Goal: Task Accomplishment & Management: Complete application form

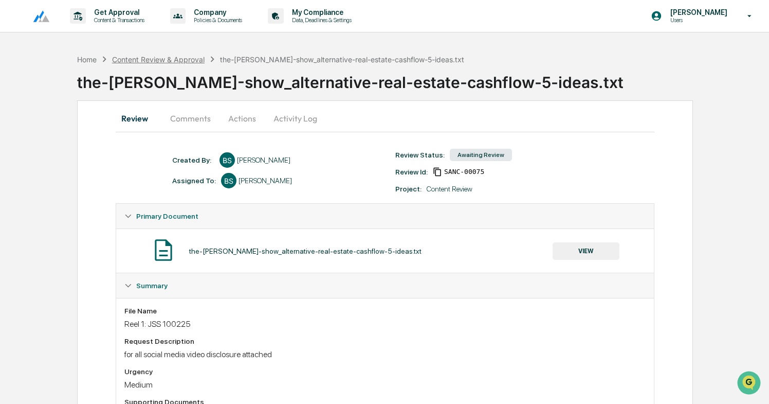
click at [167, 63] on div "Content Review & Approval" at bounding box center [158, 59] width 93 height 9
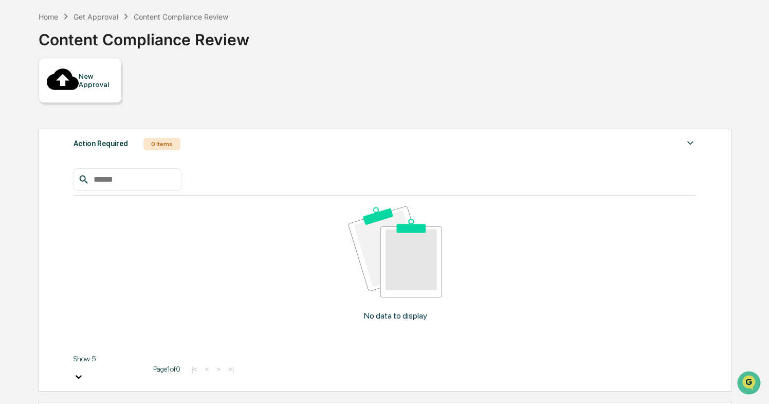
scroll to position [47, 0]
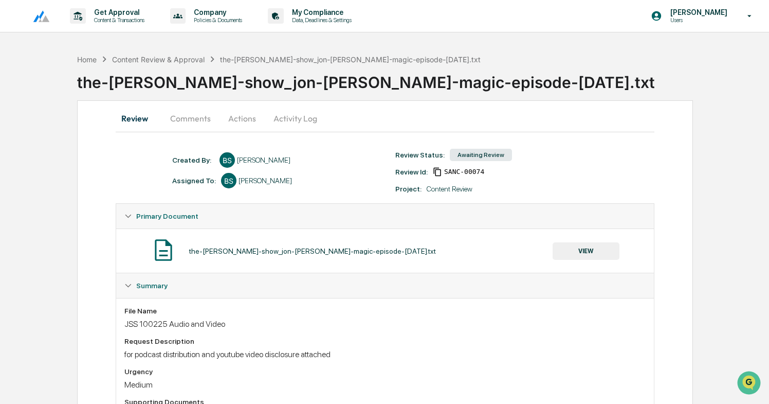
click at [248, 114] on button "Actions" at bounding box center [242, 118] width 46 height 25
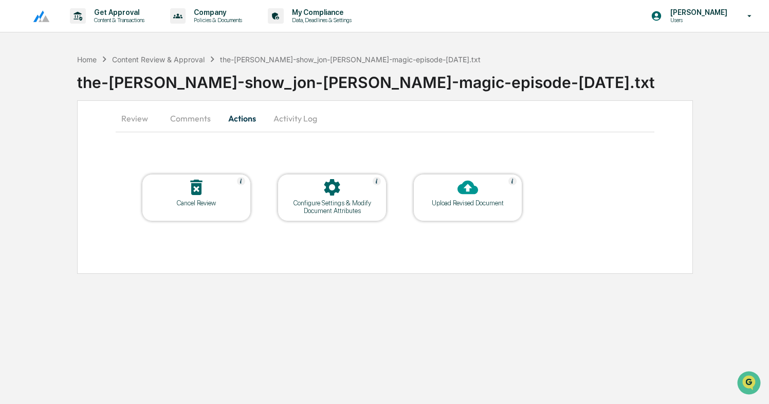
click at [488, 184] on div at bounding box center [468, 188] width 103 height 22
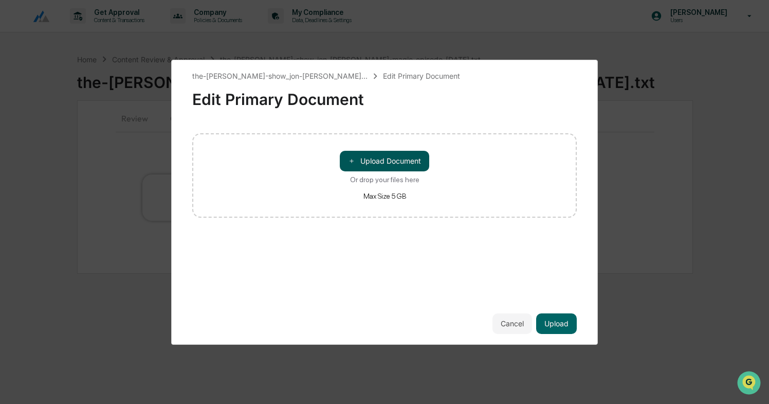
click at [376, 161] on button "＋ Upload Document" at bounding box center [384, 161] width 89 height 21
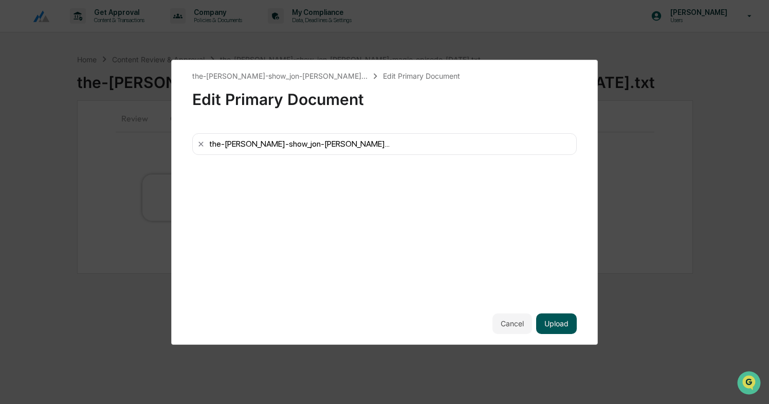
click at [556, 333] on button "Upload" at bounding box center [556, 323] width 41 height 21
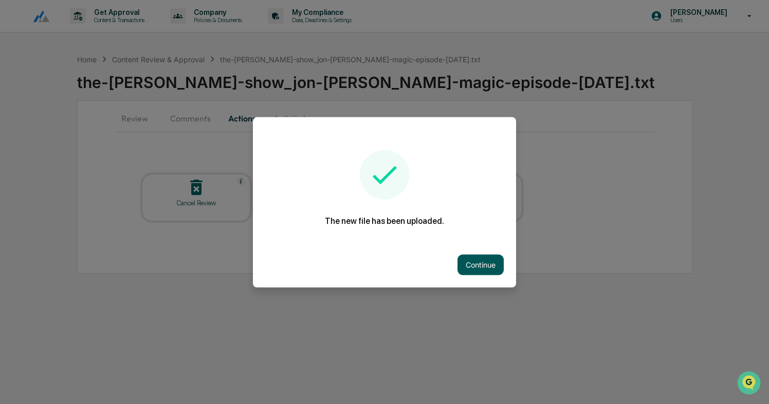
click at [485, 269] on button "Continue" at bounding box center [481, 264] width 46 height 21
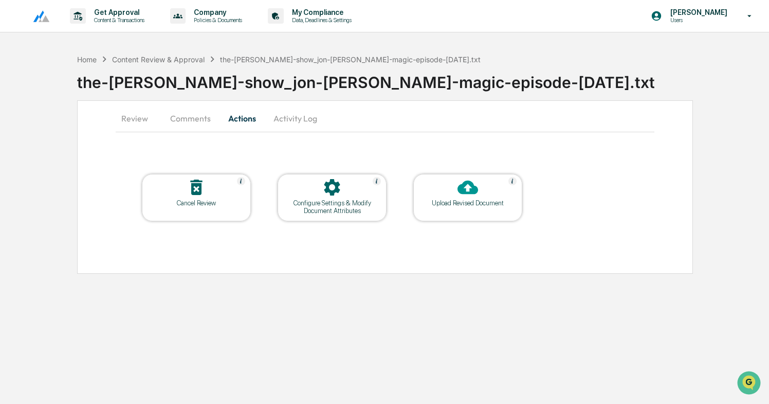
click at [142, 122] on button "Review" at bounding box center [139, 118] width 46 height 25
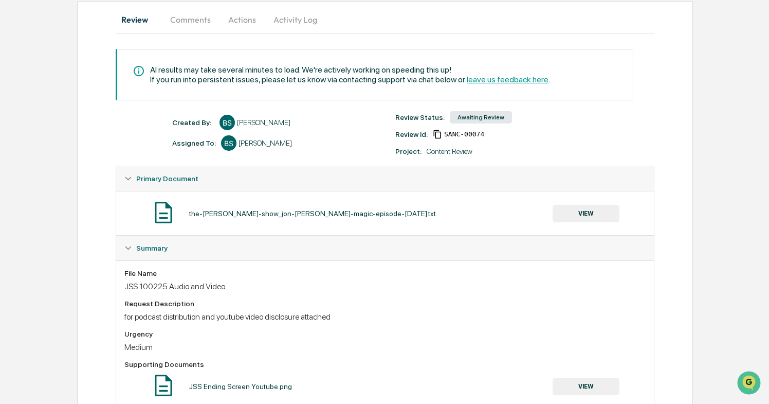
scroll to position [214, 0]
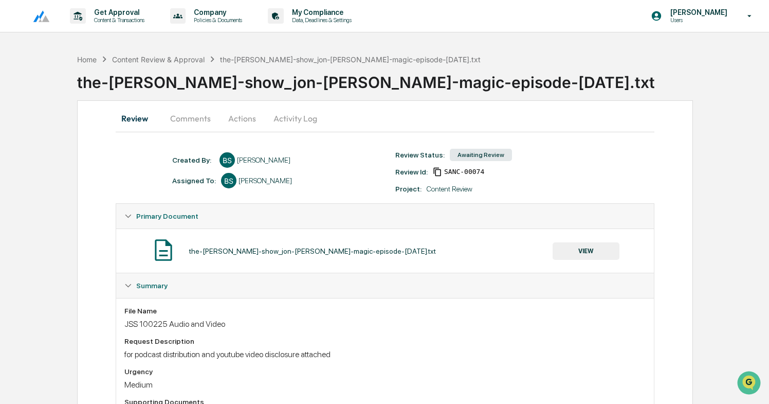
click at [289, 121] on button "Activity Log" at bounding box center [295, 118] width 60 height 25
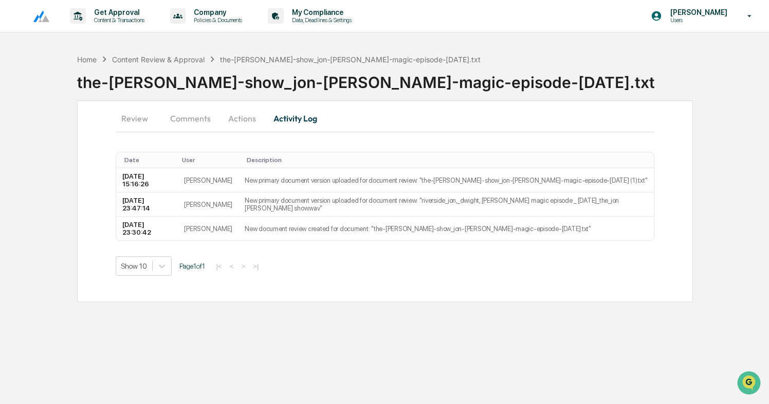
click at [250, 118] on button "Actions" at bounding box center [242, 118] width 46 height 25
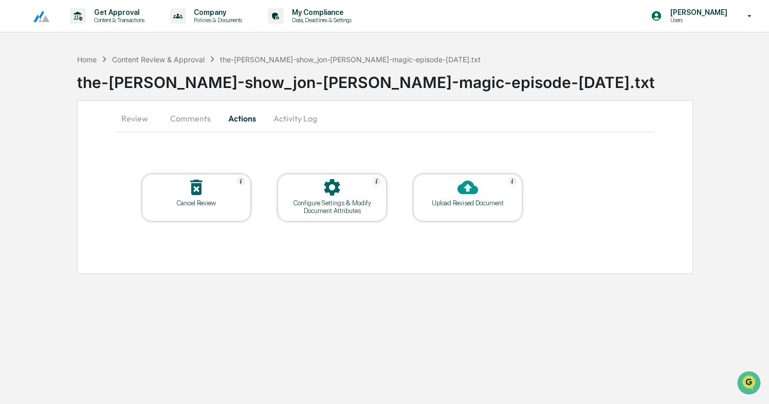
click at [490, 193] on div at bounding box center [468, 188] width 103 height 22
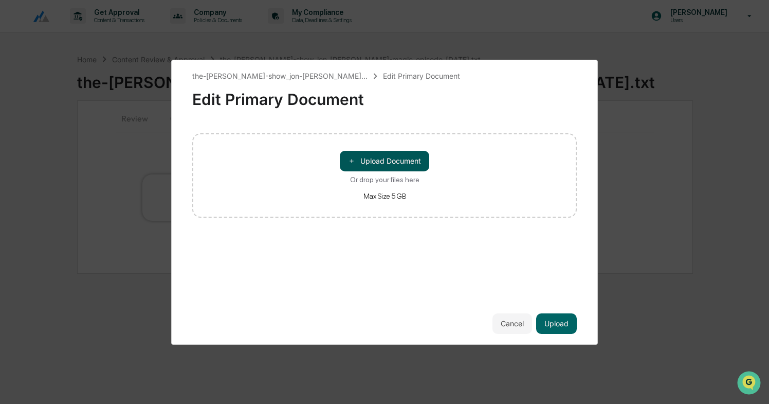
click at [408, 166] on button "＋ Upload Document" at bounding box center [384, 161] width 89 height 21
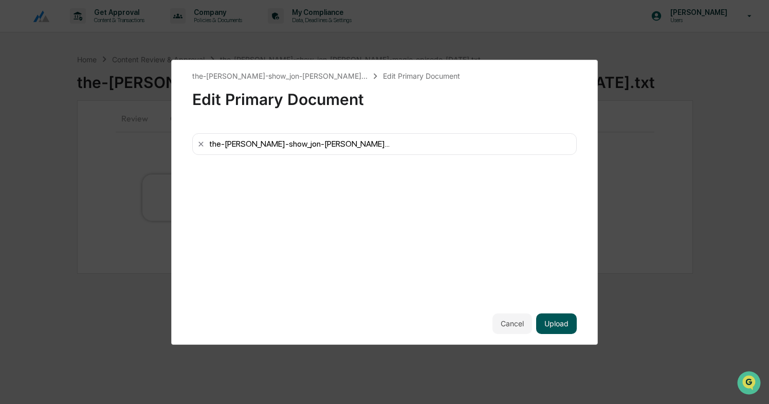
click at [562, 327] on button "Upload" at bounding box center [556, 323] width 41 height 21
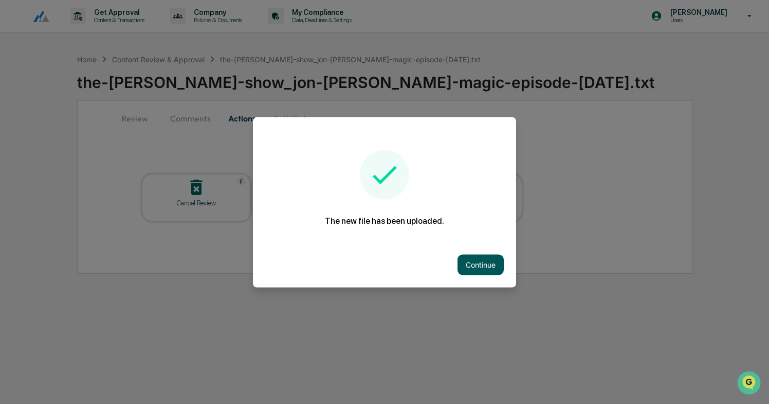
click at [484, 261] on button "Continue" at bounding box center [481, 264] width 46 height 21
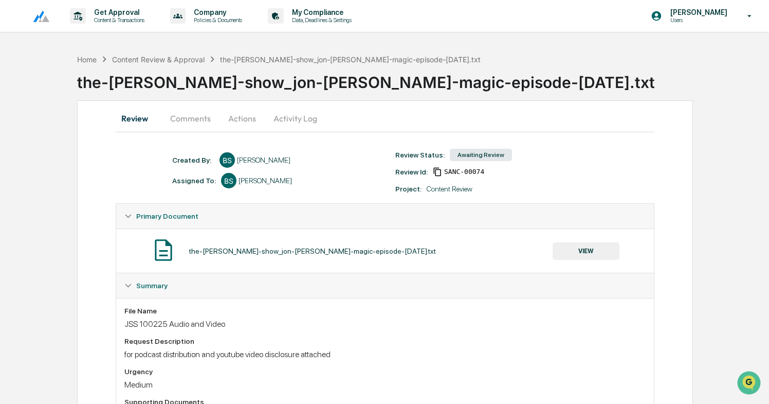
click at [250, 113] on button "Actions" at bounding box center [242, 118] width 46 height 25
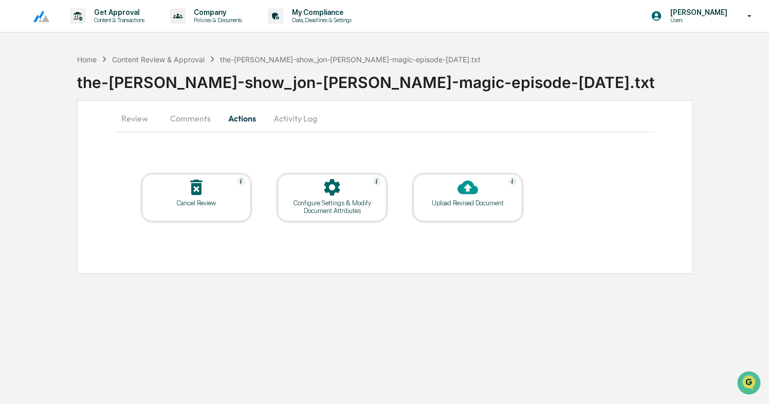
click at [299, 117] on button "Activity Log" at bounding box center [295, 118] width 60 height 25
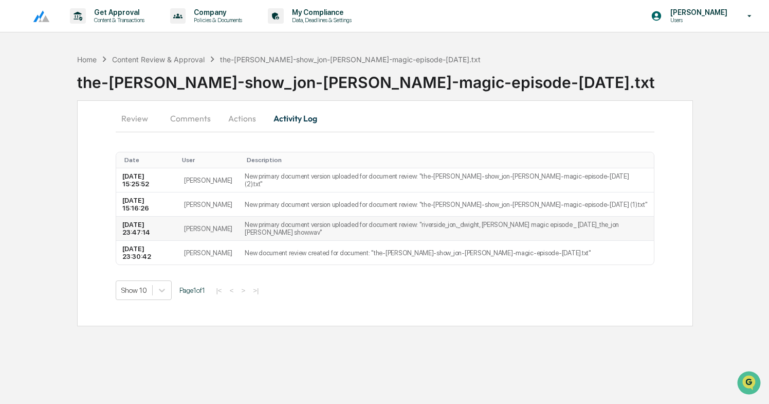
click at [298, 233] on td "New primary document version uploaded for document review: "riverside_jon,_dwig…" at bounding box center [446, 228] width 415 height 24
click at [232, 120] on button "Actions" at bounding box center [242, 118] width 46 height 25
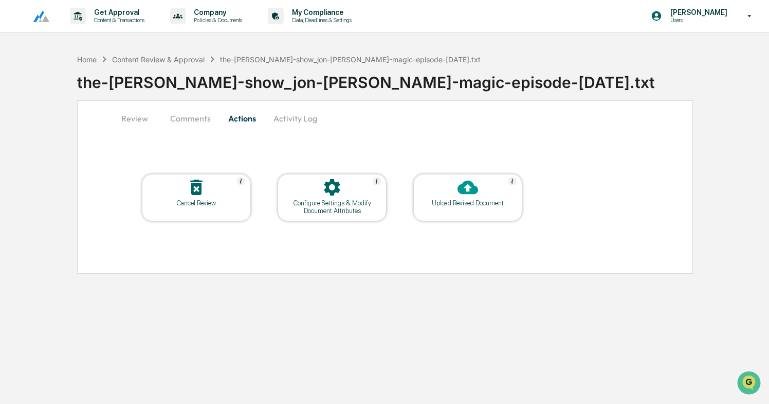
click at [194, 118] on button "Comments" at bounding box center [190, 118] width 57 height 25
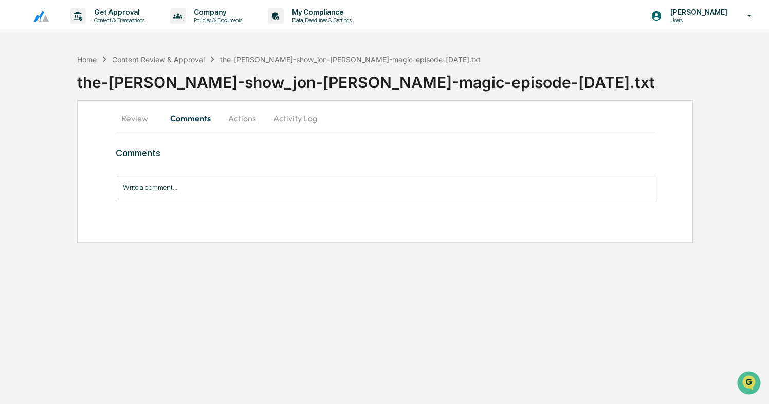
click at [131, 119] on button "Review" at bounding box center [139, 118] width 46 height 25
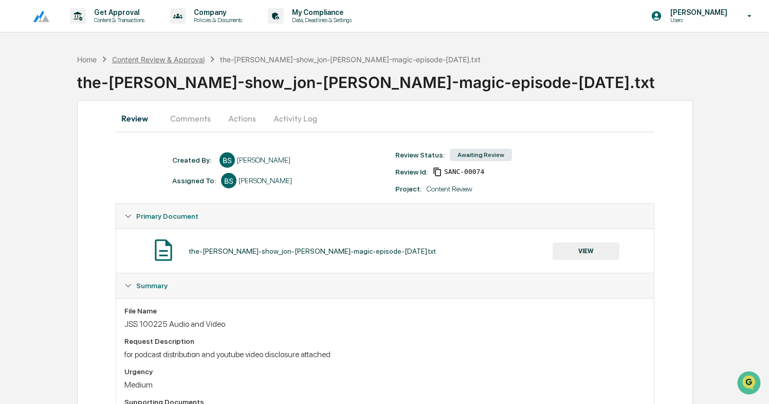
click at [168, 56] on div "Content Review & Approval" at bounding box center [158, 59] width 93 height 9
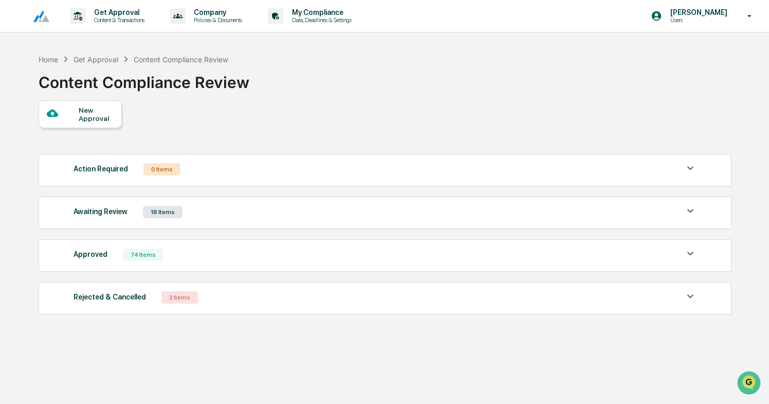
click at [214, 215] on div "Awaiting Review 18 Items" at bounding box center [385, 212] width 623 height 14
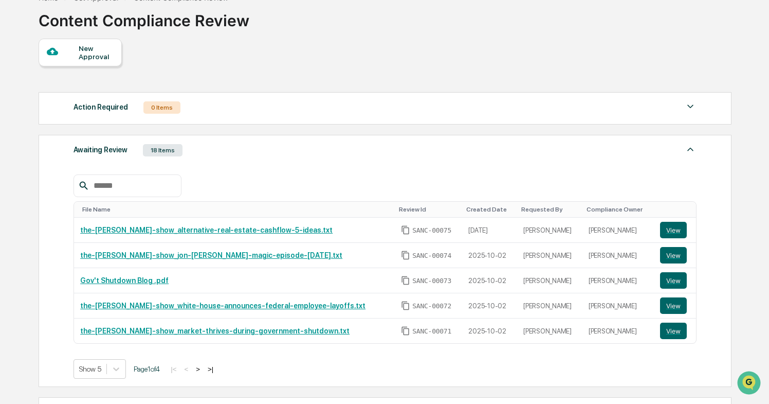
scroll to position [72, 0]
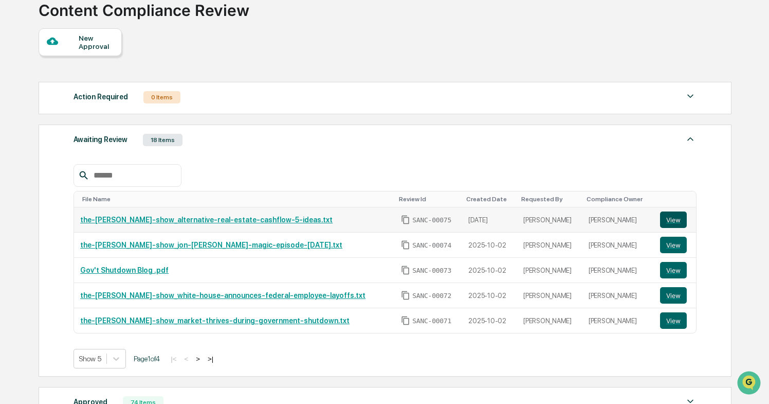
click at [671, 222] on button "View" at bounding box center [673, 219] width 27 height 16
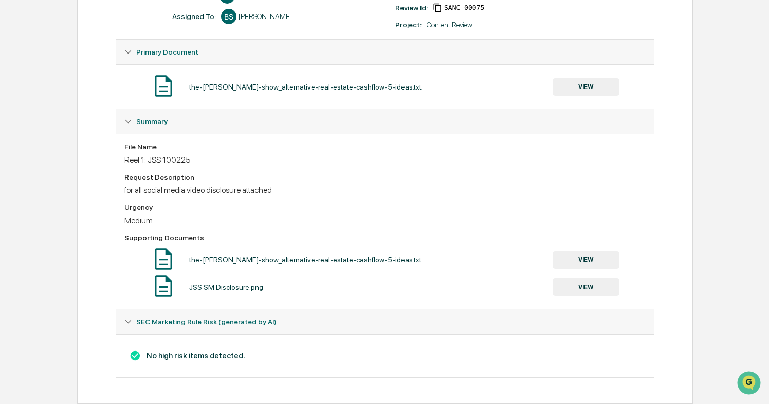
scroll to position [166, 0]
click at [600, 78] on button "VIEW" at bounding box center [586, 86] width 67 height 17
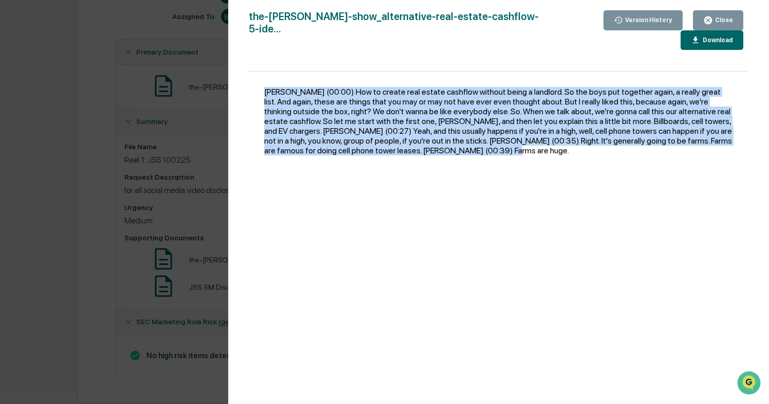
drag, startPoint x: 287, startPoint y: 163, endPoint x: 265, endPoint y: 78, distance: 87.3
click at [265, 78] on div "Jon G. Sanchez (00:00) How to create real estate cashflow without being a landl…" at bounding box center [499, 242] width 500 height 342
copy div "Jon G. Sanchez (00:00) How to create real estate cashflow without being a landl…"
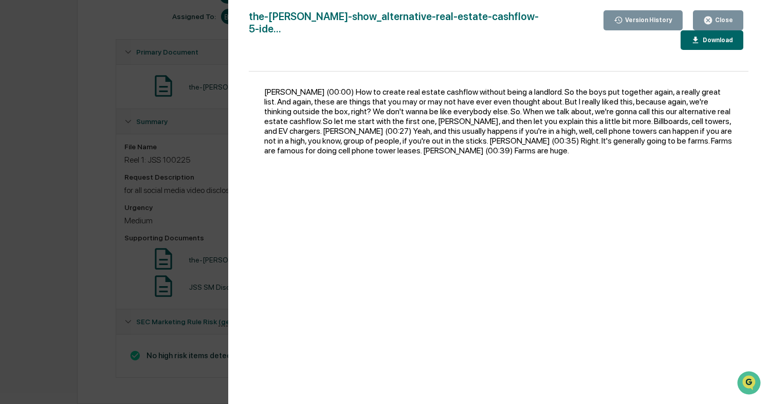
click at [99, 136] on div "Version History 10/03/2025, 12:41 AM Bailey Sanchez the-jon-sanchez-show_altern…" at bounding box center [384, 202] width 769 height 404
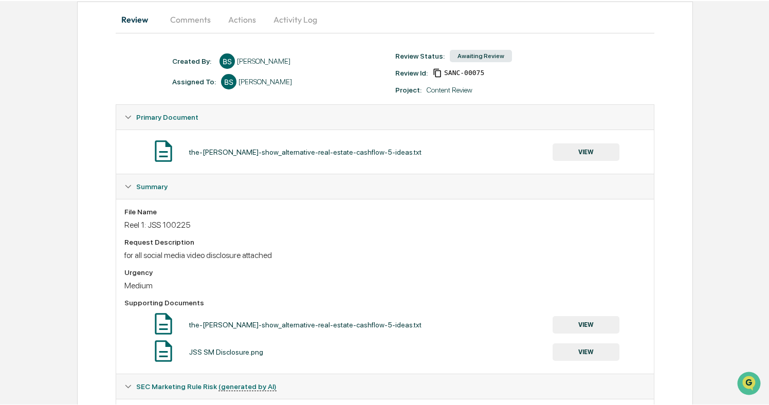
scroll to position [0, 0]
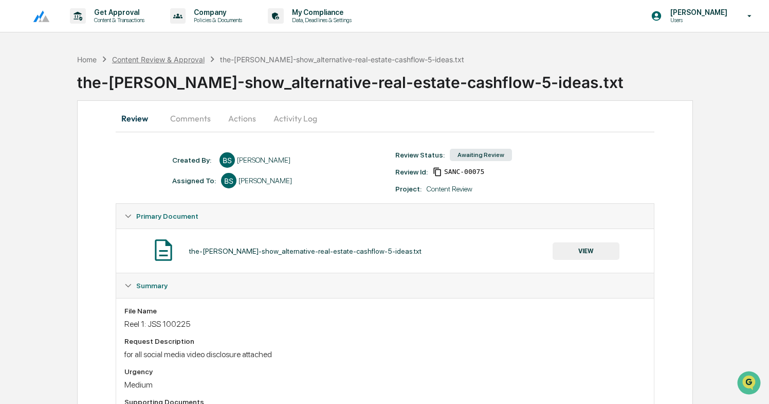
click at [175, 58] on div "Content Review & Approval" at bounding box center [158, 59] width 93 height 9
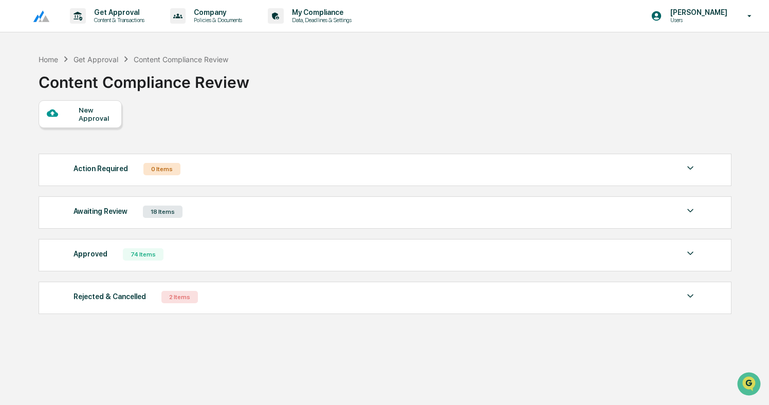
click at [81, 118] on div "New Approval" at bounding box center [96, 114] width 34 height 16
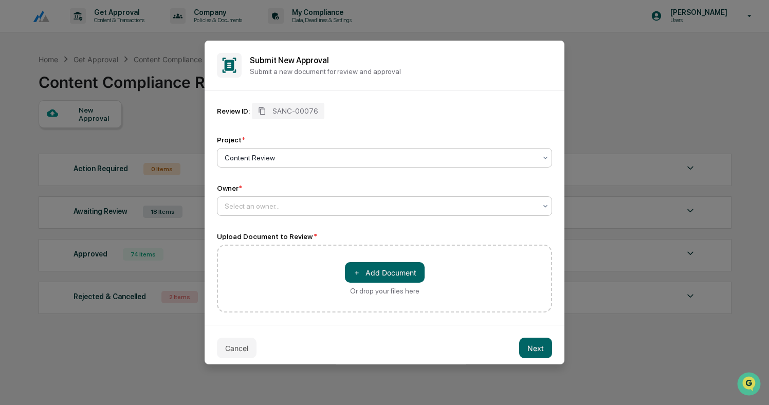
click at [285, 210] on div at bounding box center [381, 206] width 312 height 10
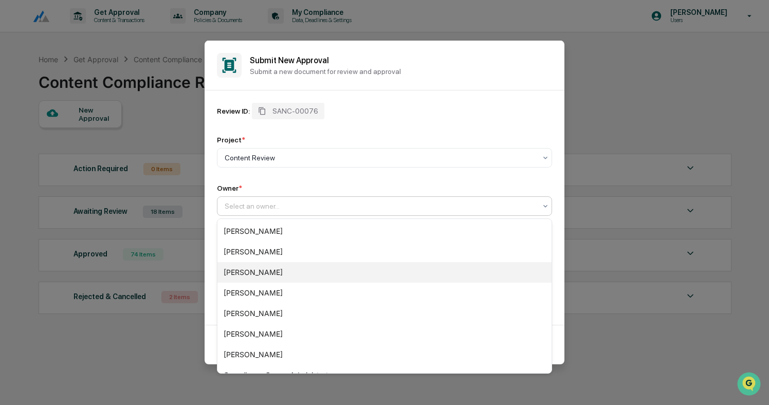
click at [266, 272] on div "[PERSON_NAME]" at bounding box center [385, 272] width 334 height 21
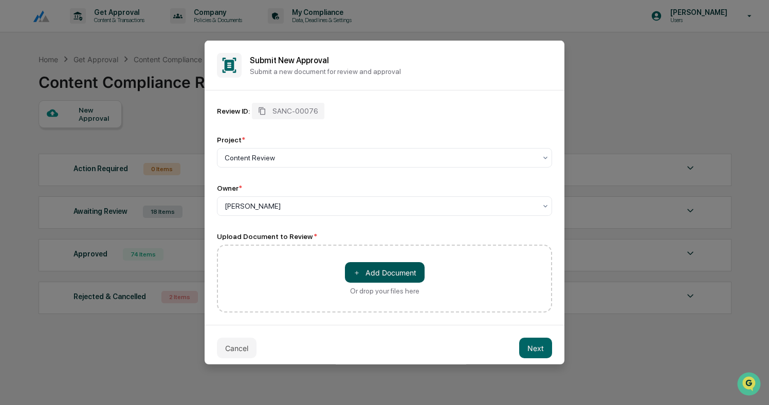
click at [410, 264] on button "＋ Add Document" at bounding box center [385, 272] width 80 height 21
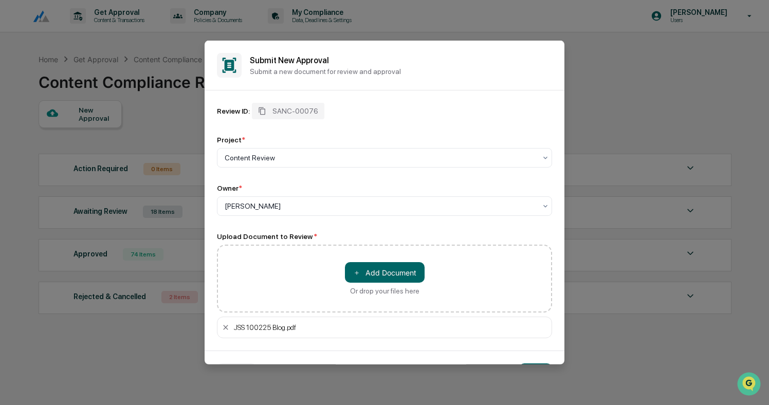
scroll to position [32, 0]
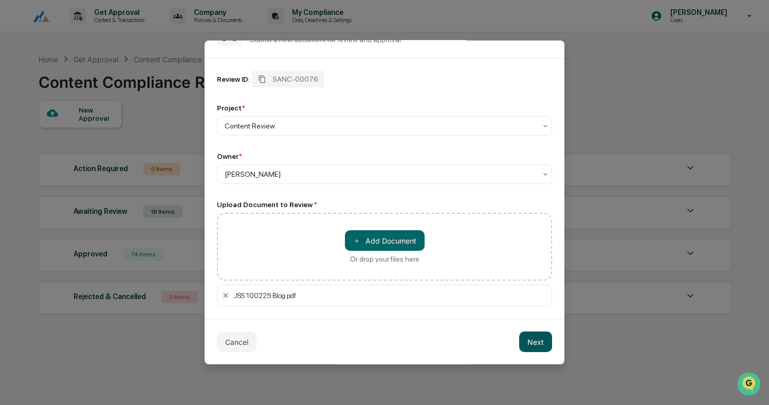
click at [528, 345] on button "Next" at bounding box center [535, 342] width 33 height 21
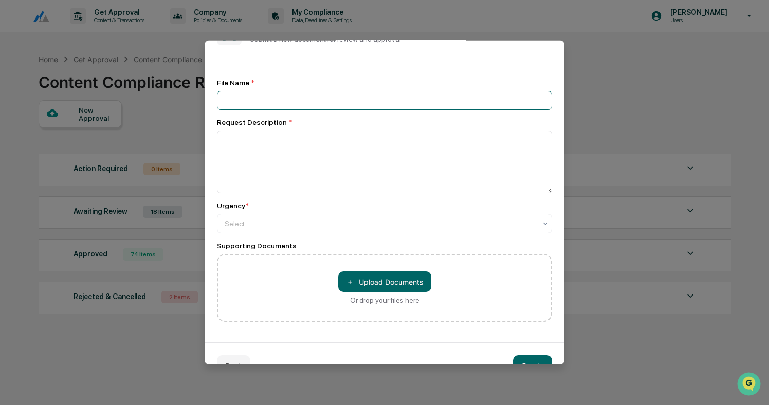
click at [333, 100] on input at bounding box center [384, 100] width 335 height 19
type input "**********"
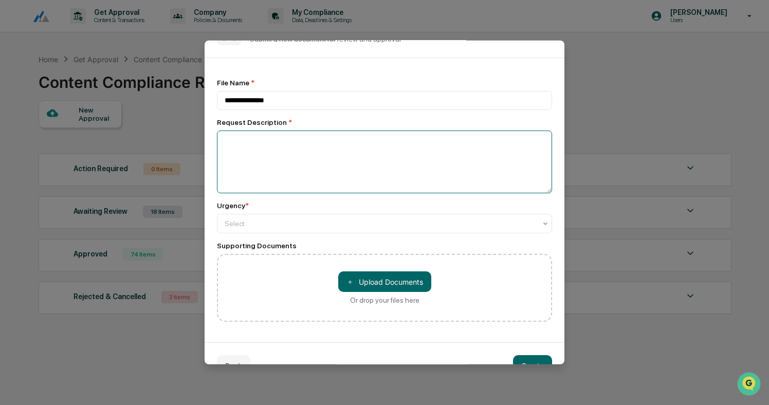
click at [325, 145] on textarea at bounding box center [384, 162] width 335 height 63
type textarea "**********"
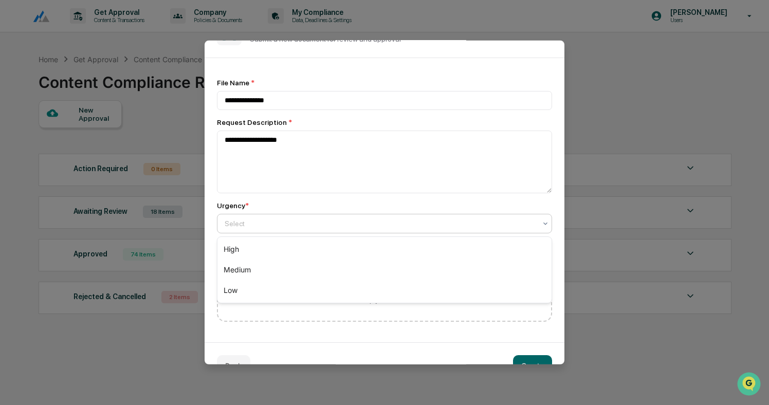
click at [299, 225] on div at bounding box center [381, 224] width 312 height 10
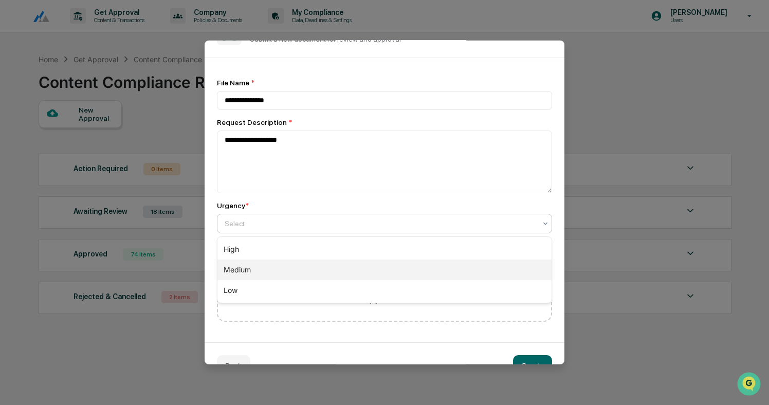
click at [292, 267] on div "Medium" at bounding box center [385, 270] width 334 height 21
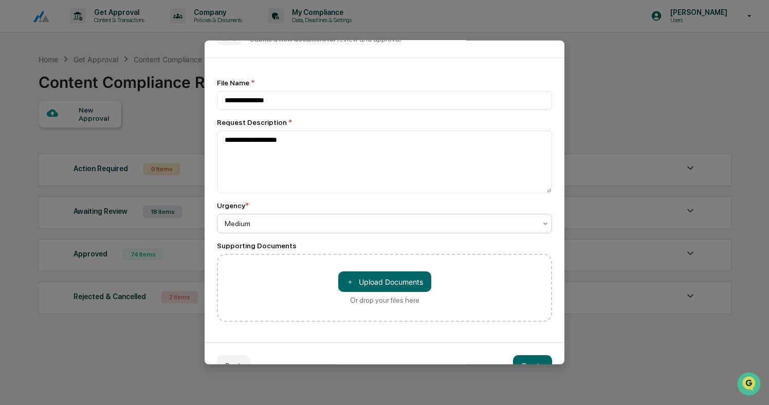
scroll to position [58, 0]
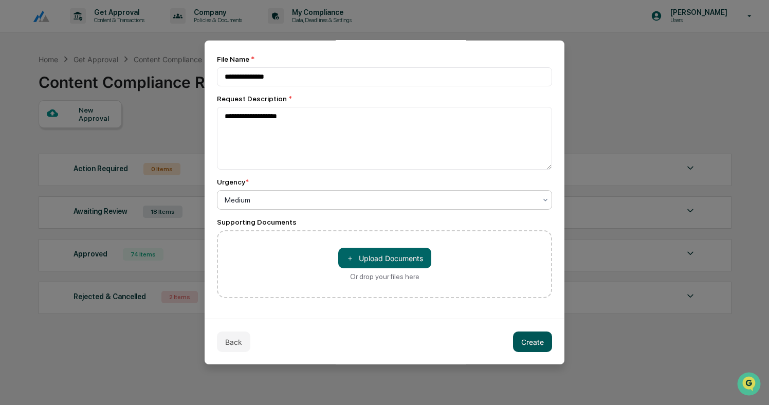
click at [524, 345] on button "Create" at bounding box center [532, 342] width 39 height 21
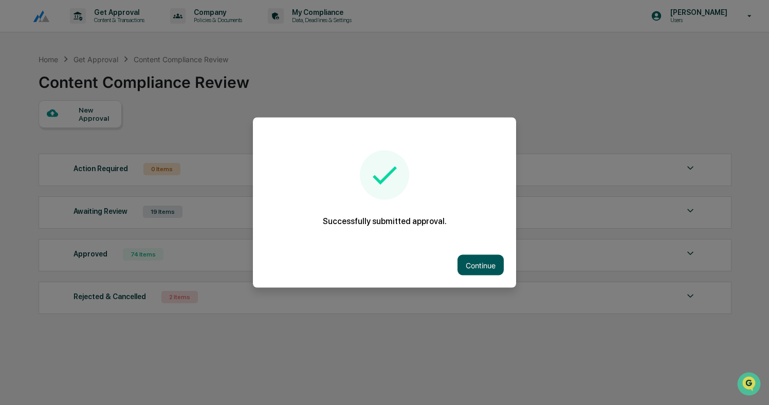
click at [497, 264] on button "Continue" at bounding box center [481, 265] width 46 height 21
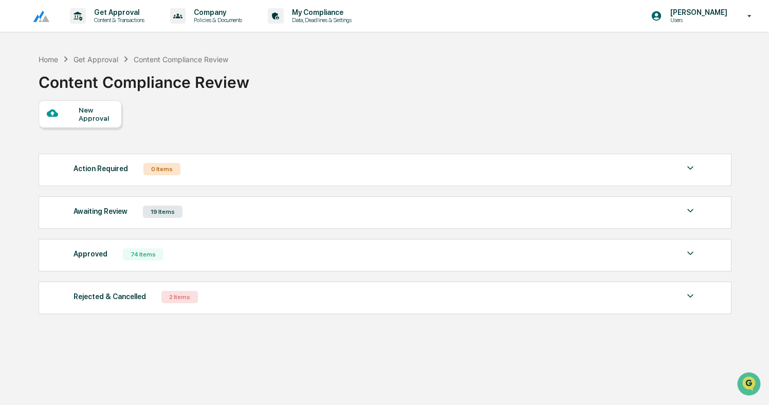
click at [204, 218] on div "Awaiting Review 19 Items" at bounding box center [385, 212] width 623 height 14
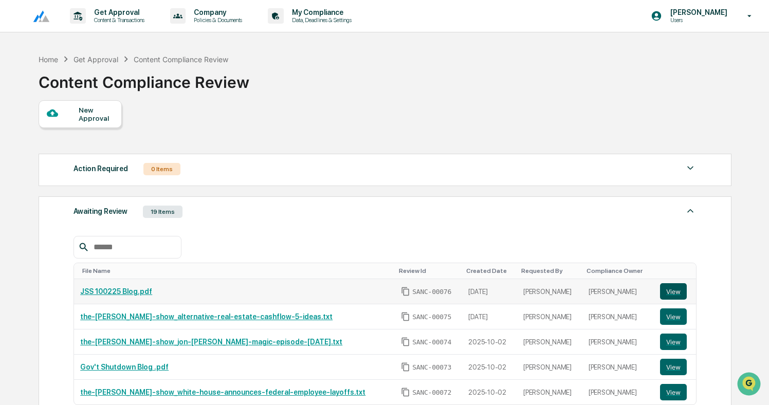
click at [672, 290] on button "View" at bounding box center [673, 291] width 27 height 16
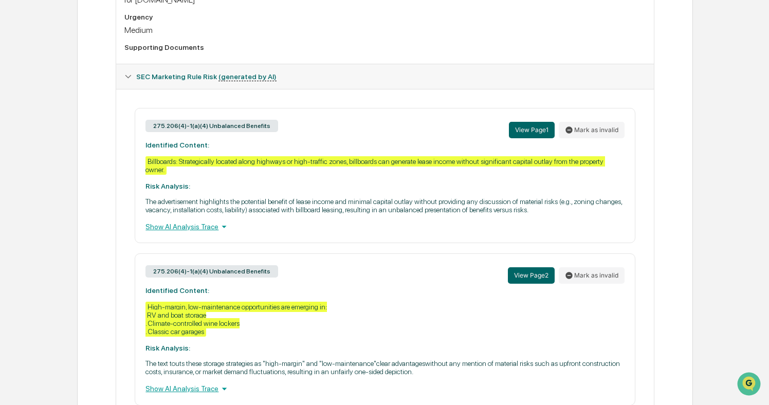
scroll to position [352, 0]
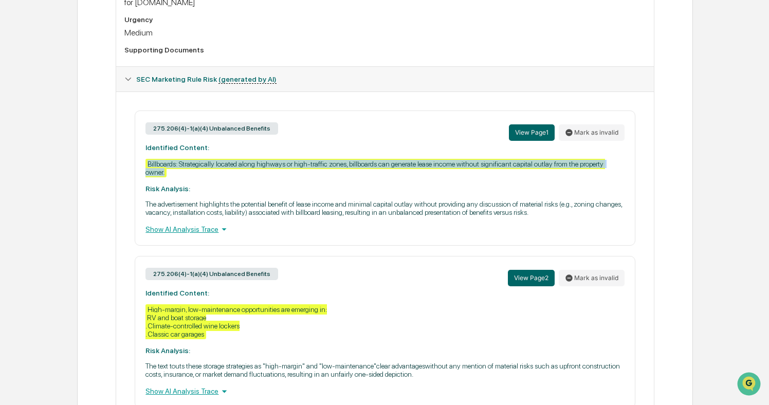
drag, startPoint x: 142, startPoint y: 164, endPoint x: 230, endPoint y: 175, distance: 88.2
click at [230, 175] on div "275.206(4)-1(a)(4) Unbalanced Benefits View Page 1 Mark as invalid Identified C…" at bounding box center [385, 178] width 500 height 135
copy div "Billboards: Strategically located along highways or high-traffic zones, billboa…"
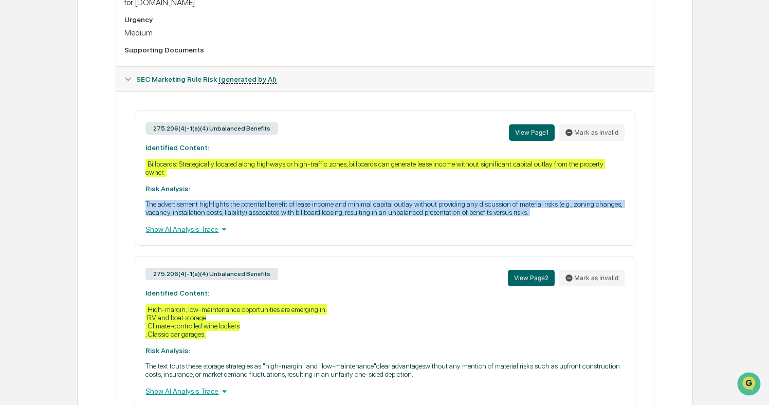
drag, startPoint x: 145, startPoint y: 207, endPoint x: 231, endPoint y: 232, distance: 89.6
click at [231, 232] on div "275.206(4)-1(a)(4) Unbalanced Benefits View Page 1 Mark as invalid Identified C…" at bounding box center [385, 178] width 500 height 135
copy p "The advertisement highlights the potential benefit of lease income and minimal …"
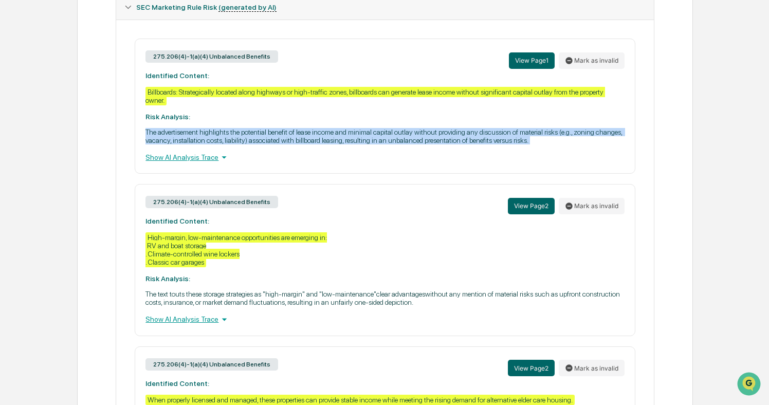
scroll to position [426, 0]
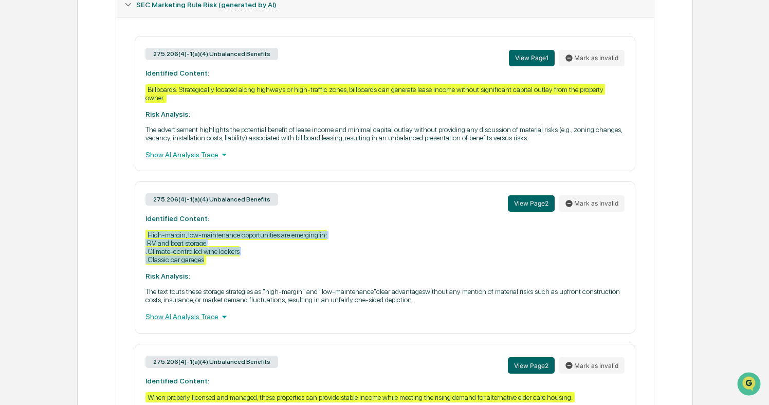
drag, startPoint x: 142, startPoint y: 245, endPoint x: 260, endPoint y: 272, distance: 120.9
click at [260, 272] on div "275.206(4)-1(a)(4) Unbalanced Benefits View Page 2 Mark as invalid Identified C…" at bounding box center [385, 258] width 500 height 152
copy div "High-margin, low-maintenance opportunities are emerging in: RV and boat storage…"
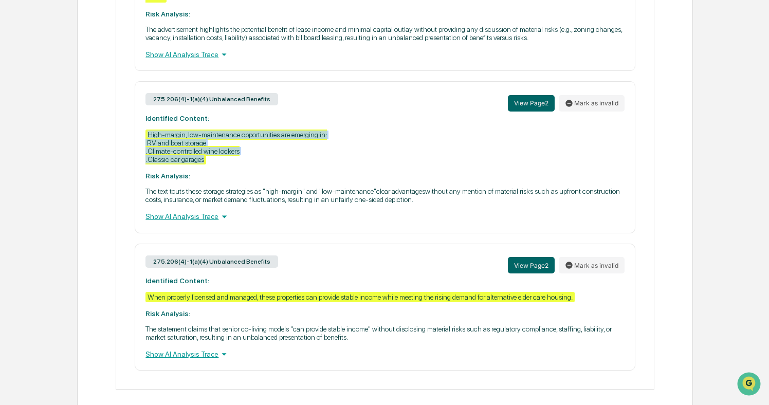
scroll to position [543, 0]
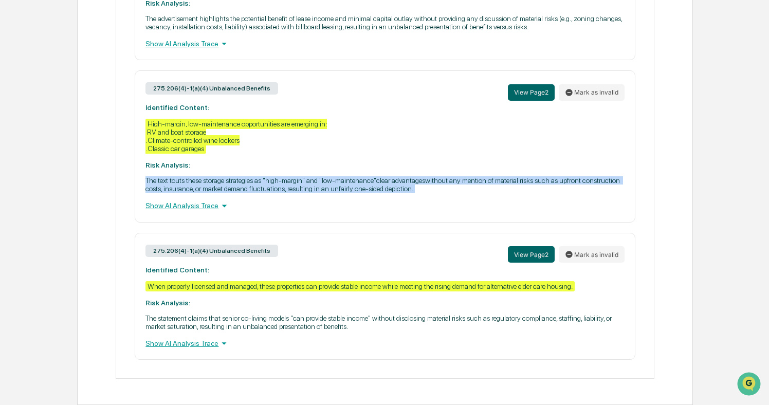
drag, startPoint x: 145, startPoint y: 187, endPoint x: 538, endPoint y: 203, distance: 394.2
click at [538, 203] on div "275.206(4)-1(a)(4) Unbalanced Benefits View Page 2 Mark as invalid Identified C…" at bounding box center [385, 146] width 500 height 152
copy p "The text touts these storage strategies as "high-margin" and "low-maintenance"c…"
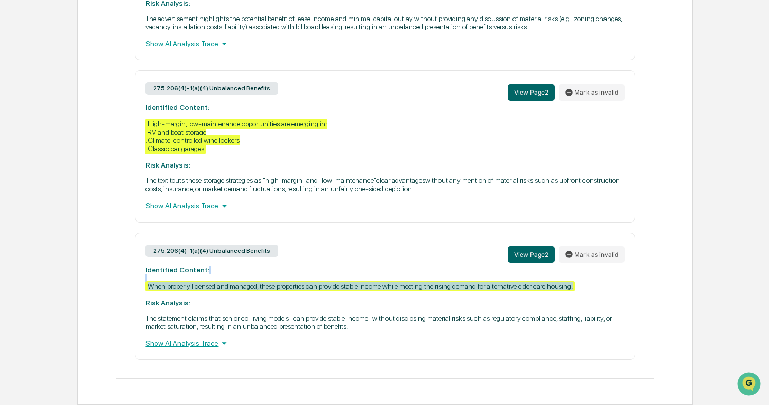
drag, startPoint x: 145, startPoint y: 272, endPoint x: 190, endPoint y: 289, distance: 48.8
click at [190, 289] on div "275.206(4)-1(a)(4) Unbalanced Benefits View Page 2 Mark as invalid Identified C…" at bounding box center [385, 296] width 500 height 127
copy div "When properly licensed and managed, these properties can provide stable income …"
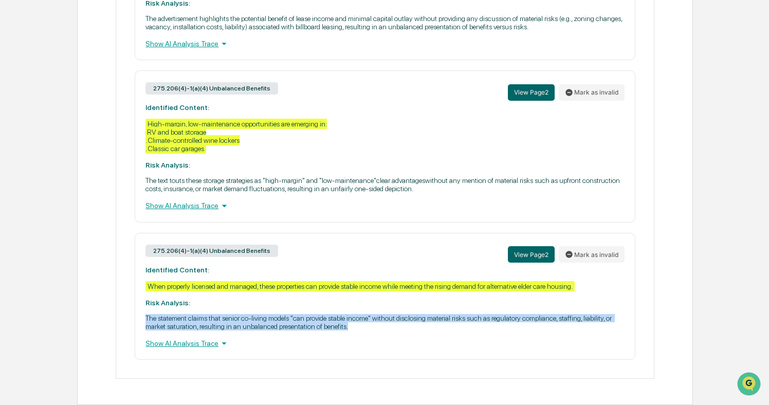
drag, startPoint x: 145, startPoint y: 316, endPoint x: 498, endPoint y: 329, distance: 353.5
click at [498, 329] on div "275.206(4)-1(a)(4) Unbalanced Benefits View Page 2 Mark as invalid Identified C…" at bounding box center [385, 296] width 500 height 127
copy p "The statement claims that senior co-living models "can provide stable income" w…"
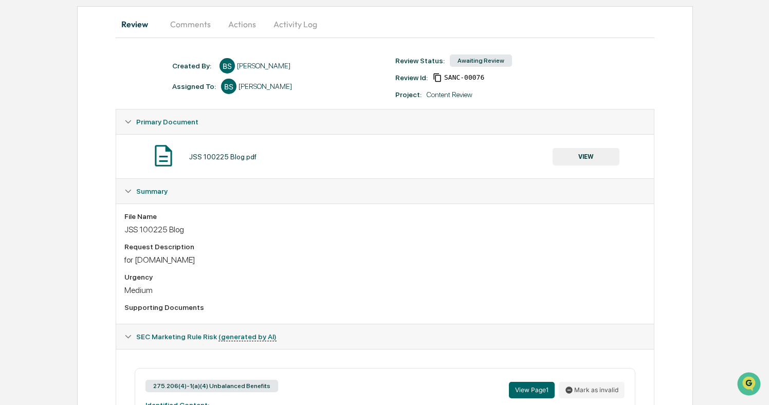
scroll to position [0, 0]
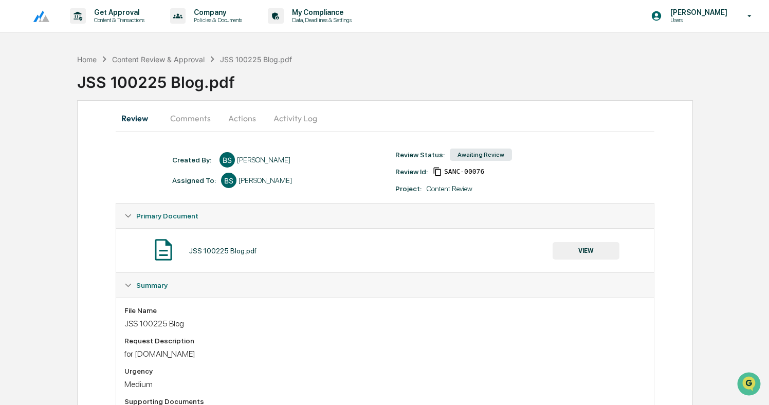
click at [246, 117] on button "Actions" at bounding box center [242, 118] width 46 height 25
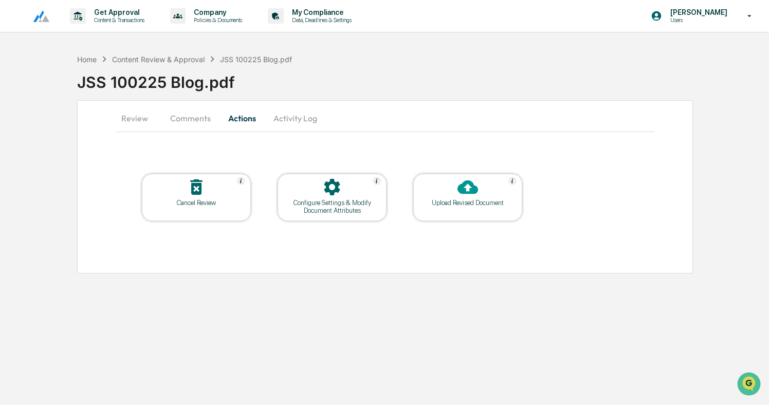
click at [466, 195] on icon at bounding box center [468, 187] width 21 height 21
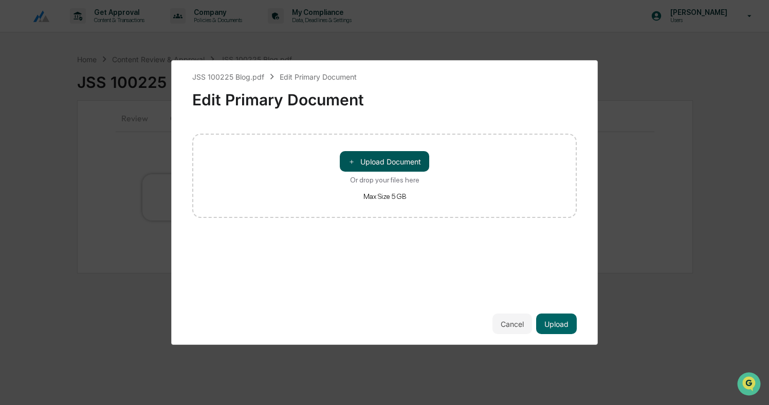
click at [414, 161] on button "＋ Upload Document" at bounding box center [384, 161] width 89 height 21
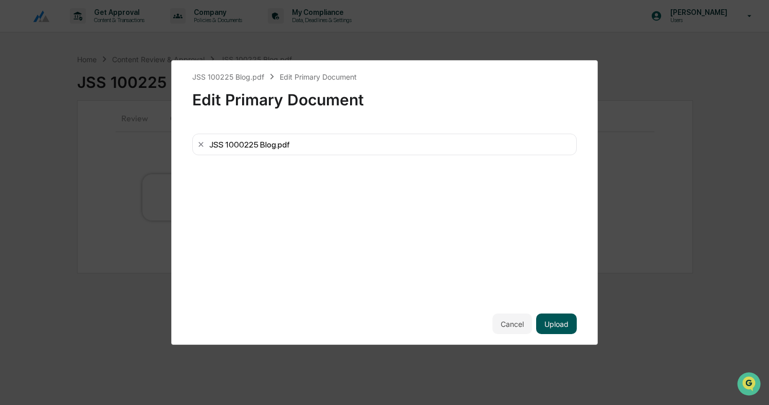
click at [555, 320] on button "Upload" at bounding box center [556, 324] width 41 height 21
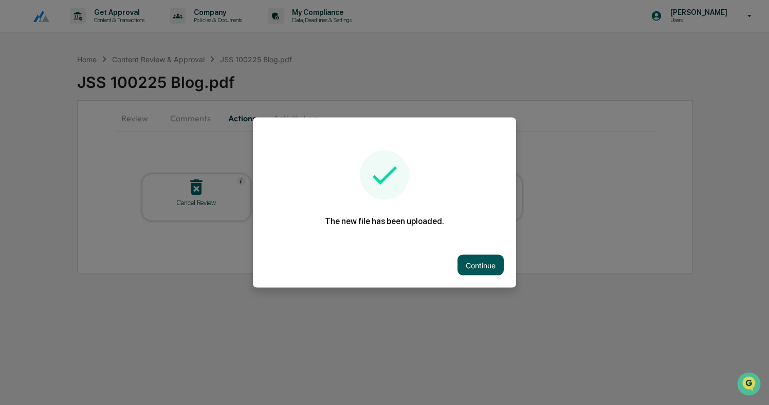
click at [475, 261] on button "Continue" at bounding box center [481, 265] width 46 height 21
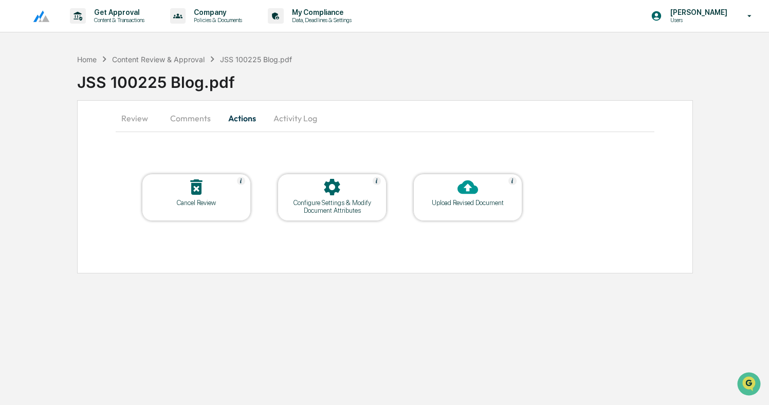
click at [133, 117] on button "Review" at bounding box center [139, 118] width 46 height 25
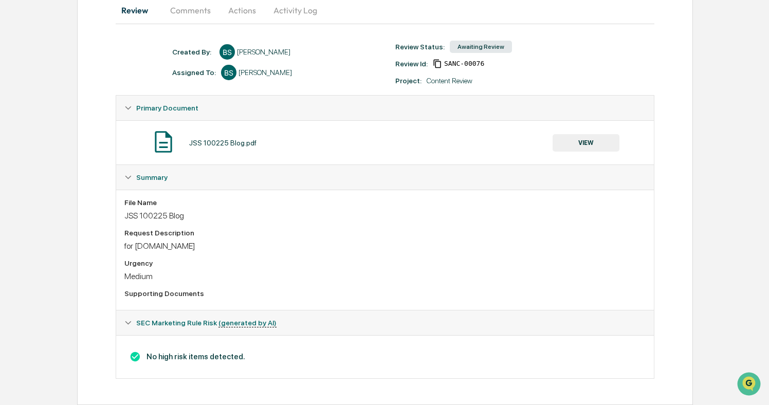
scroll to position [110, 0]
